Goal: Information Seeking & Learning: Find specific fact

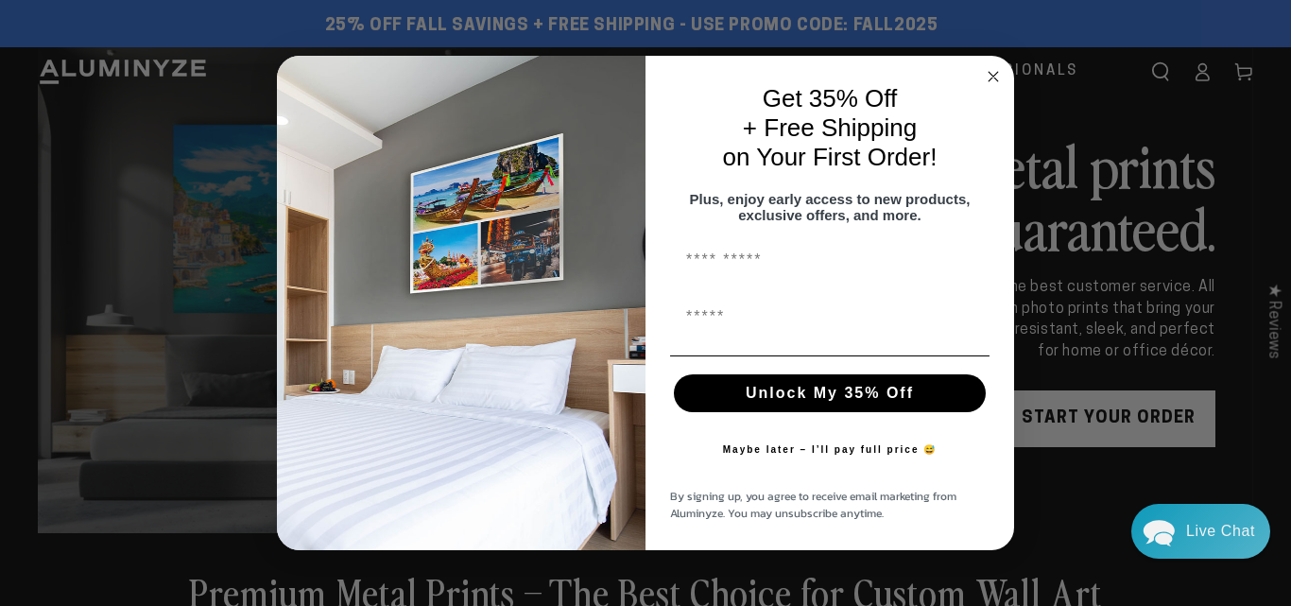
click at [992, 65] on circle "Close dialog" at bounding box center [994, 76] width 22 height 22
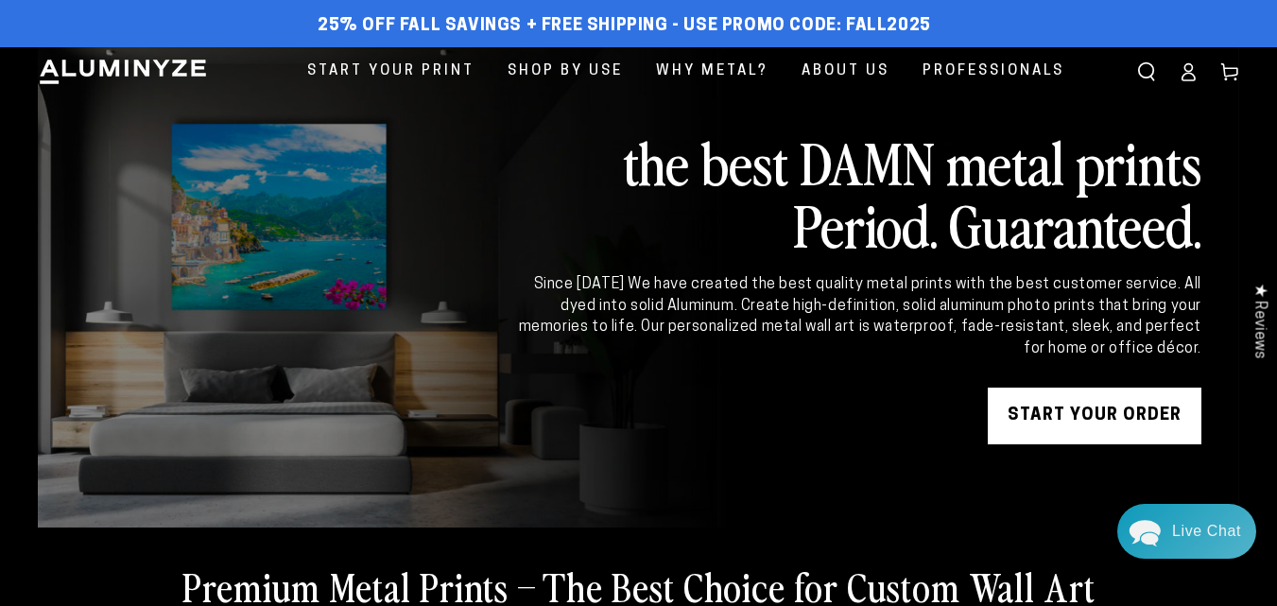
click at [1142, 68] on icon "Search our site" at bounding box center [1146, 71] width 19 height 19
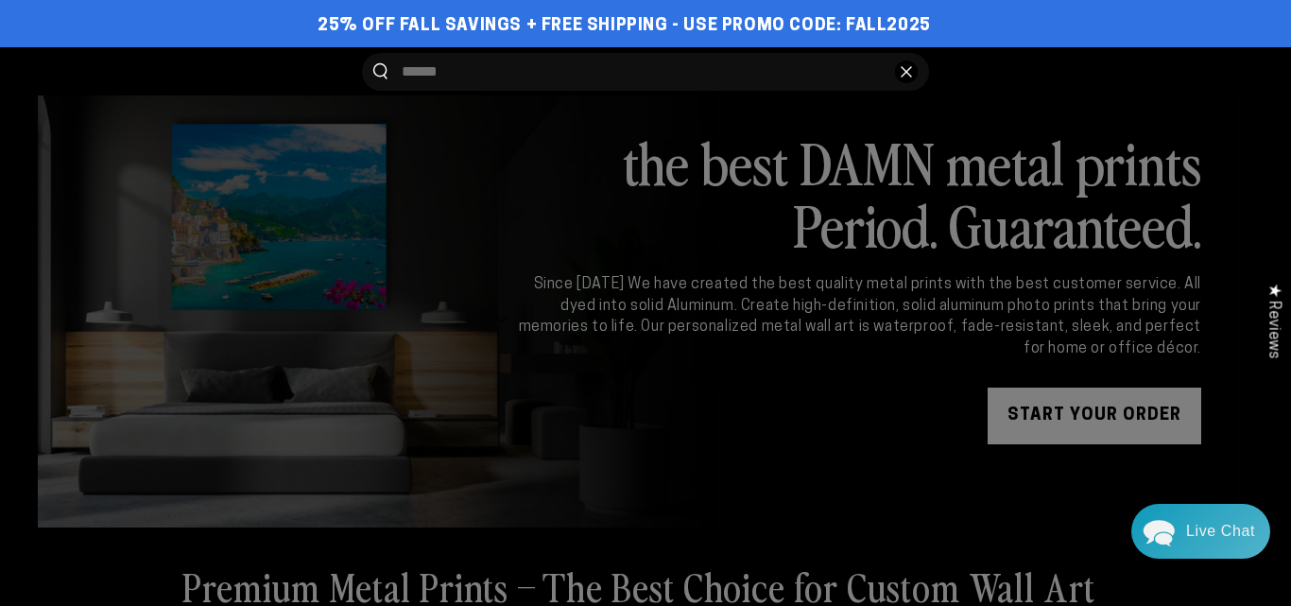
click at [683, 75] on input "Search our site" at bounding box center [641, 72] width 479 height 38
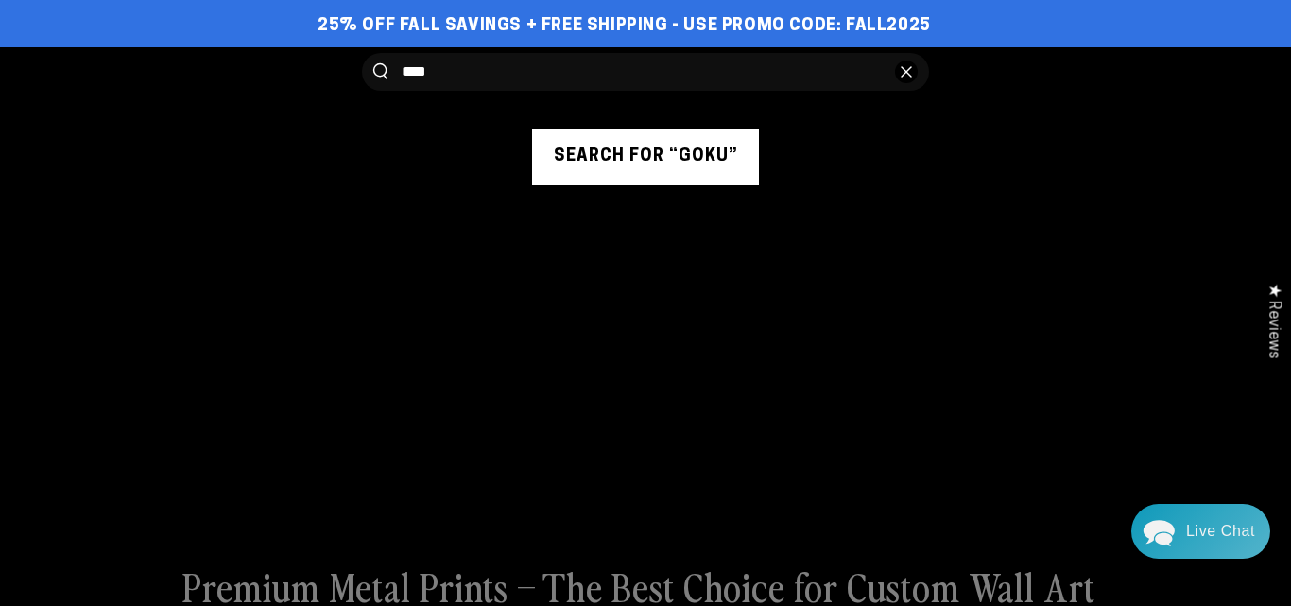
type input "****"
click at [700, 160] on button "Search for “goku”" at bounding box center [645, 157] width 227 height 57
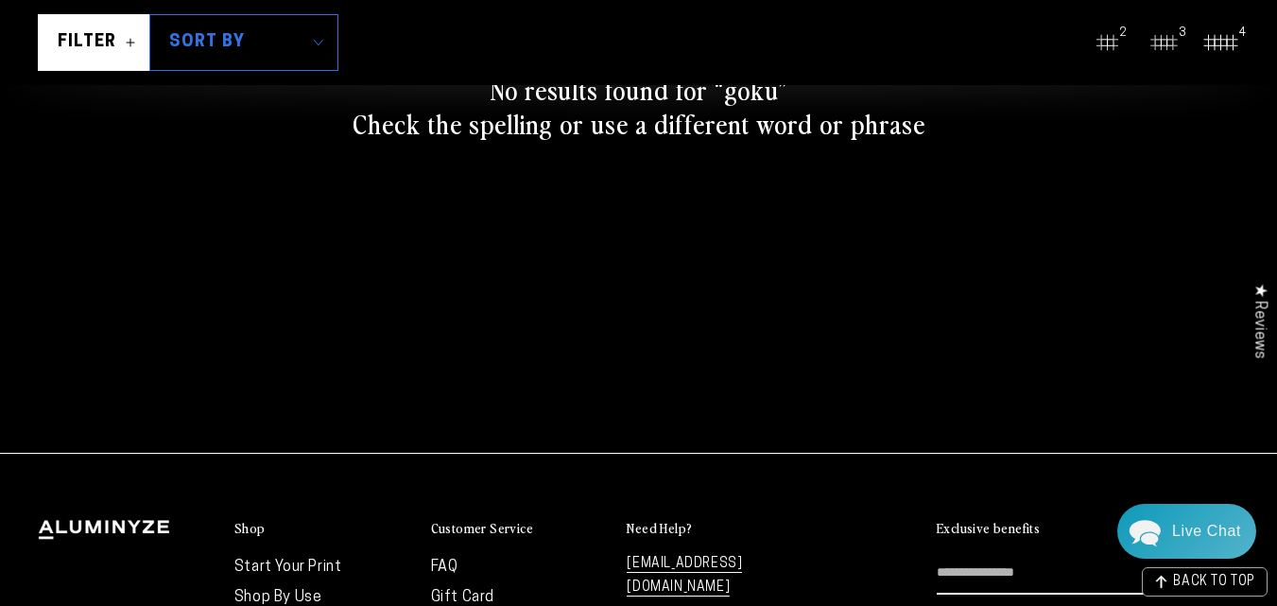
scroll to position [378, 0]
